Goal: Check status

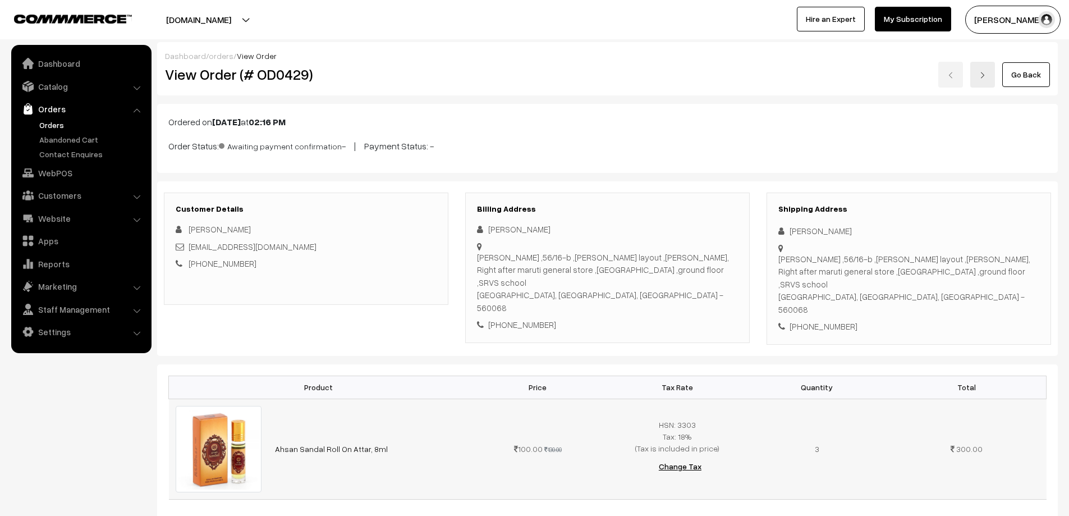
scroll to position [302, 0]
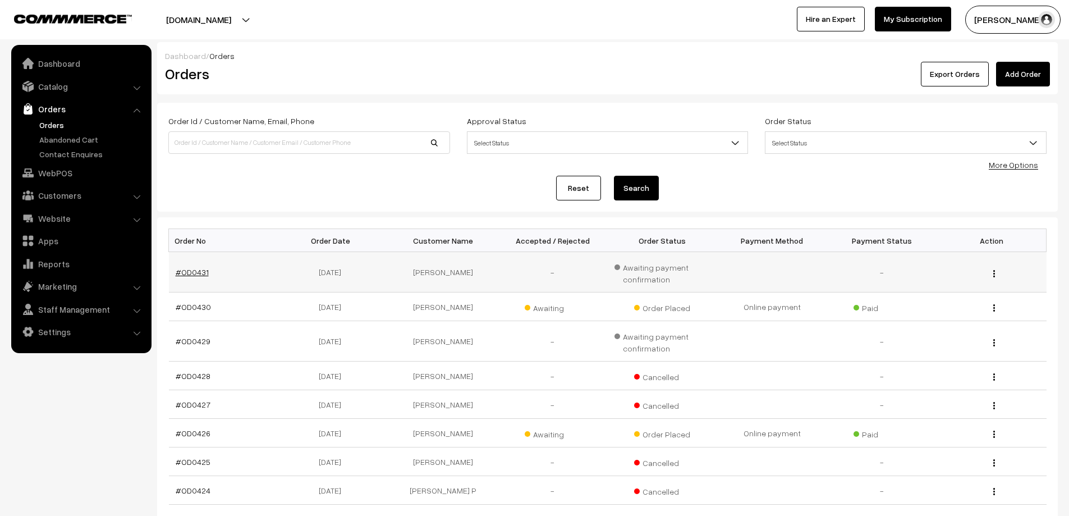
click at [197, 272] on link "#OD0431" at bounding box center [192, 272] width 33 height 10
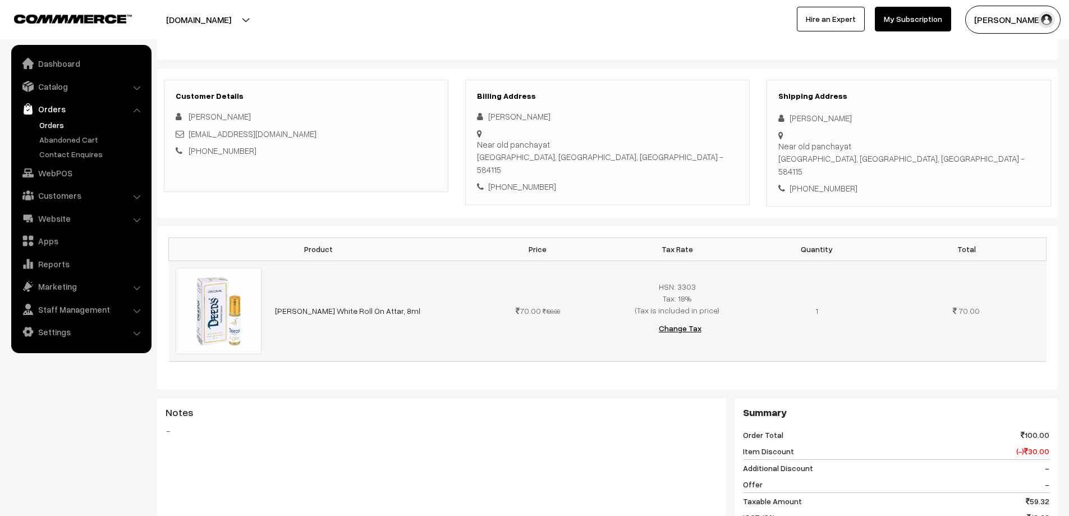
scroll to position [112, 0]
